Goal: Use online tool/utility: Utilize a website feature to perform a specific function

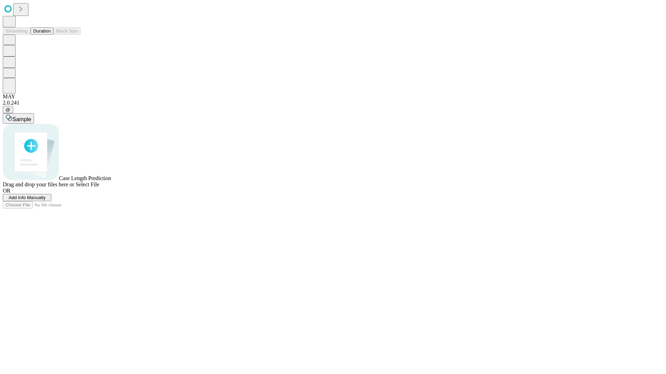
click at [51, 35] on button "Duration" at bounding box center [42, 30] width 23 height 7
click at [46, 200] on span "Add Info Manually" at bounding box center [27, 197] width 37 height 5
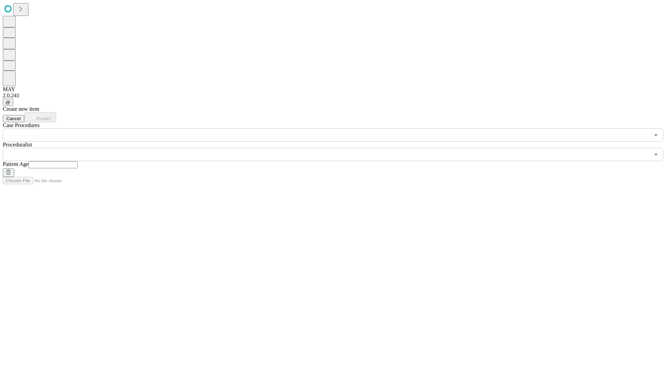
click at [78, 162] on input "text" at bounding box center [52, 165] width 49 height 7
type input "*"
click at [338, 148] on input "text" at bounding box center [326, 154] width 647 height 13
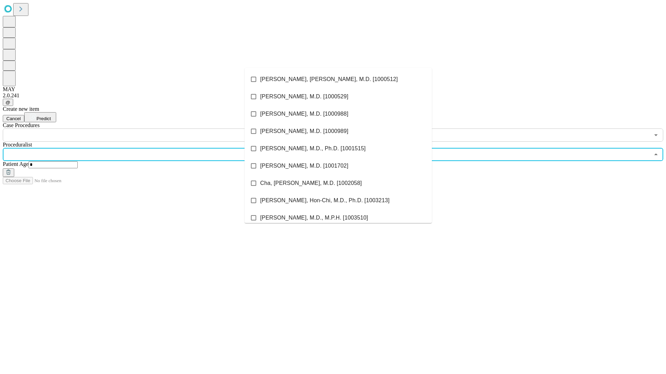
click at [338, 79] on li "[PERSON_NAME], [PERSON_NAME], M.D. [1000512]" at bounding box center [337, 79] width 187 height 17
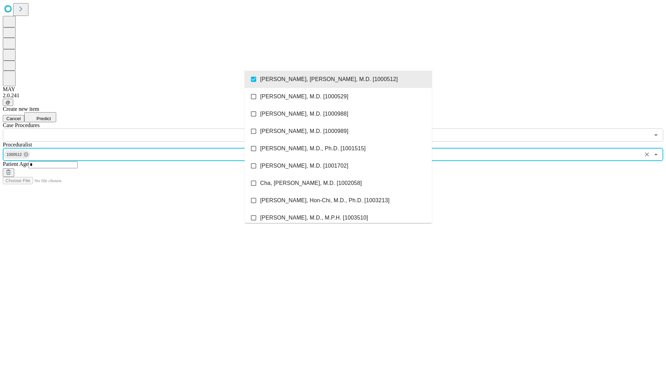
click at [146, 129] on input "text" at bounding box center [326, 135] width 647 height 13
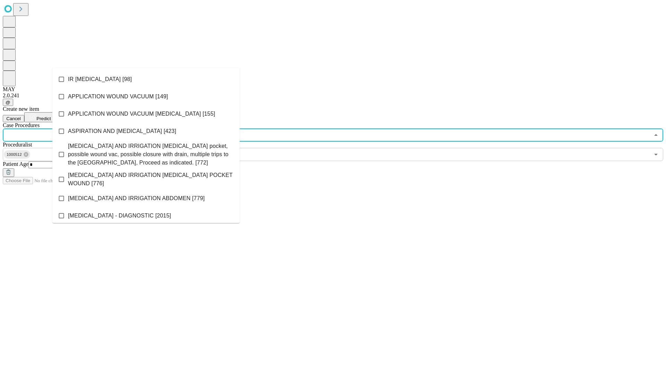
click at [146, 79] on li "IR [MEDICAL_DATA] [98]" at bounding box center [145, 79] width 187 height 17
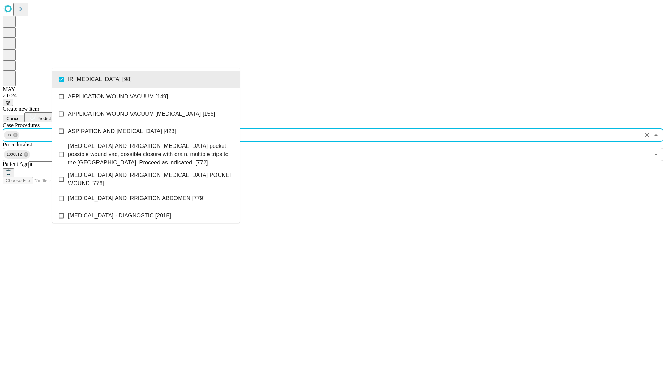
click at [51, 116] on span "Predict" at bounding box center [43, 118] width 14 height 5
